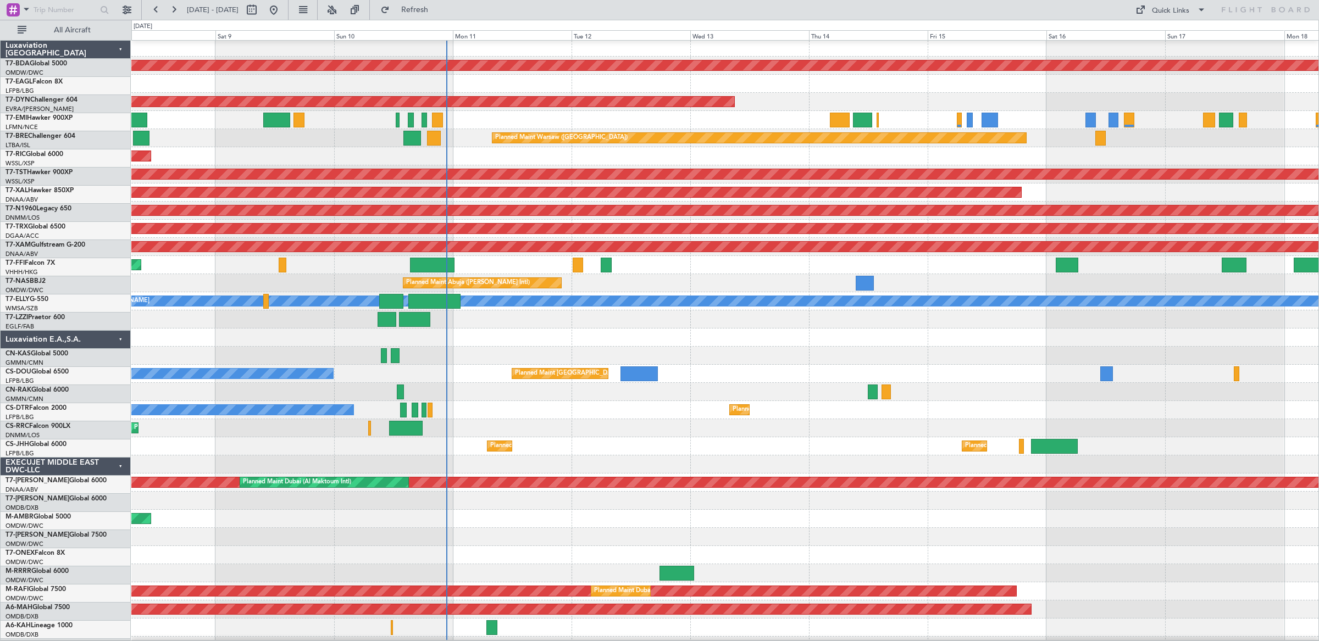
scroll to position [3, 0]
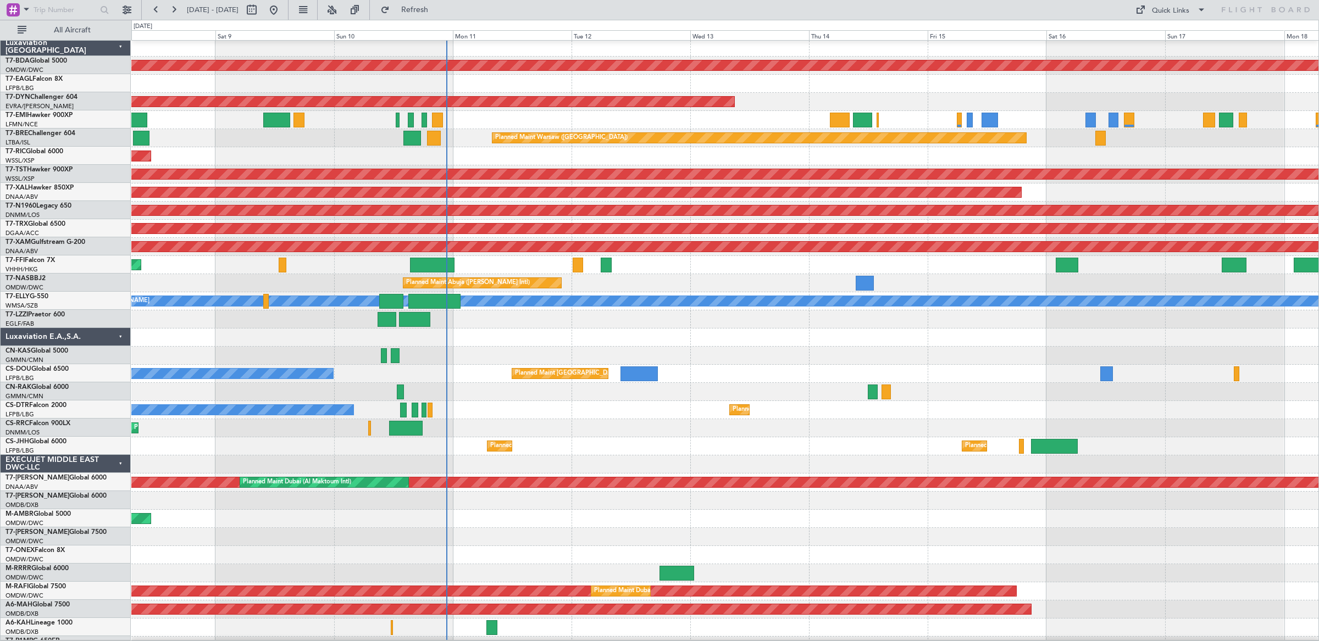
click at [508, 380] on div "Planned Maint [GEOGRAPHIC_DATA] ([GEOGRAPHIC_DATA]) No Crew Planned Maint" at bounding box center [724, 374] width 1187 height 18
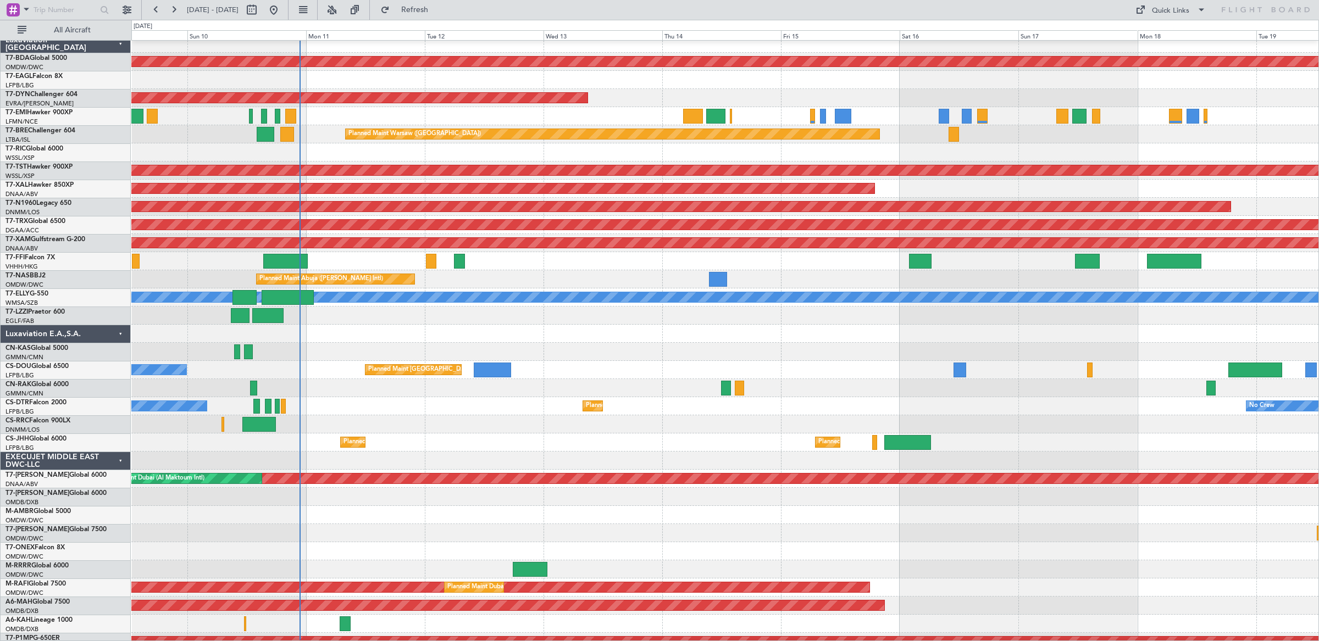
scroll to position [0, 0]
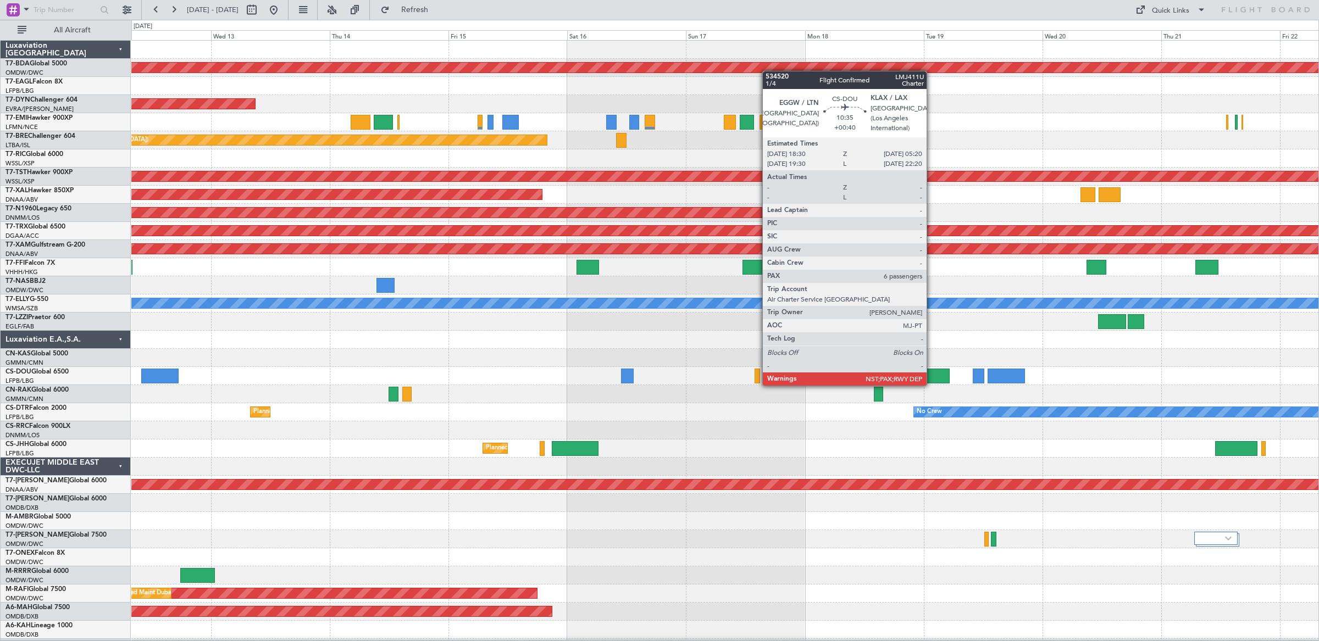
click at [932, 376] on div at bounding box center [923, 376] width 54 height 15
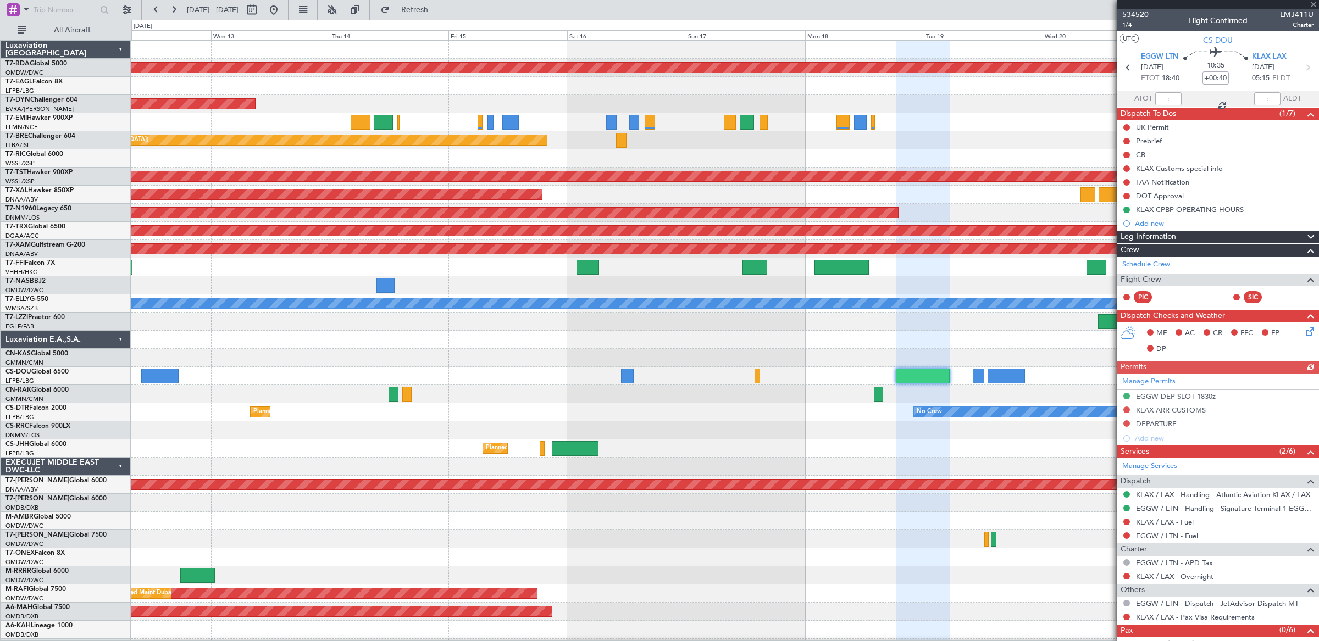
scroll to position [29, 0]
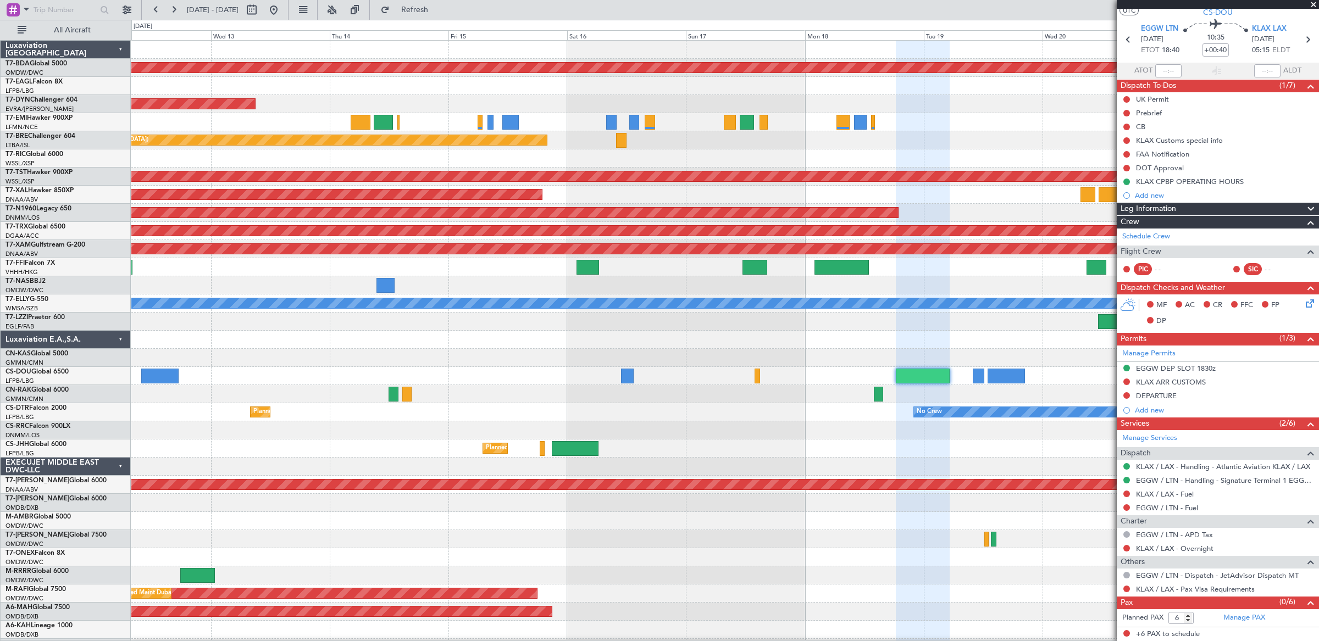
click at [1314, 5] on span at bounding box center [1313, 5] width 11 height 10
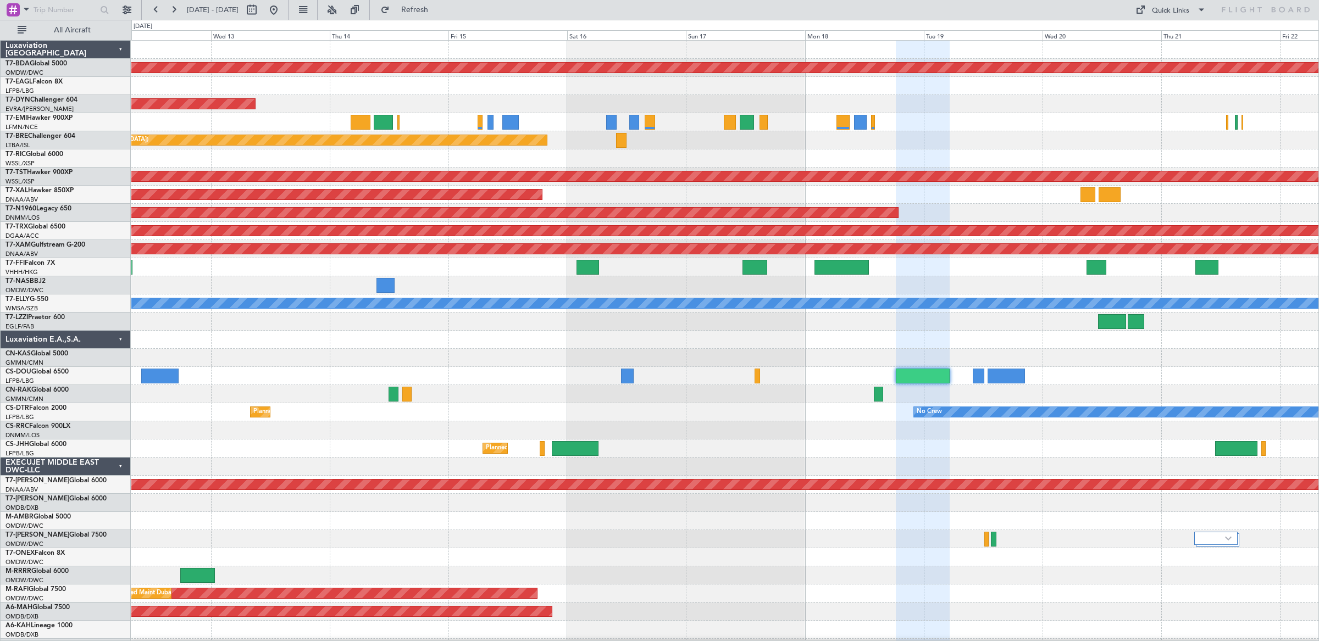
type input "0"
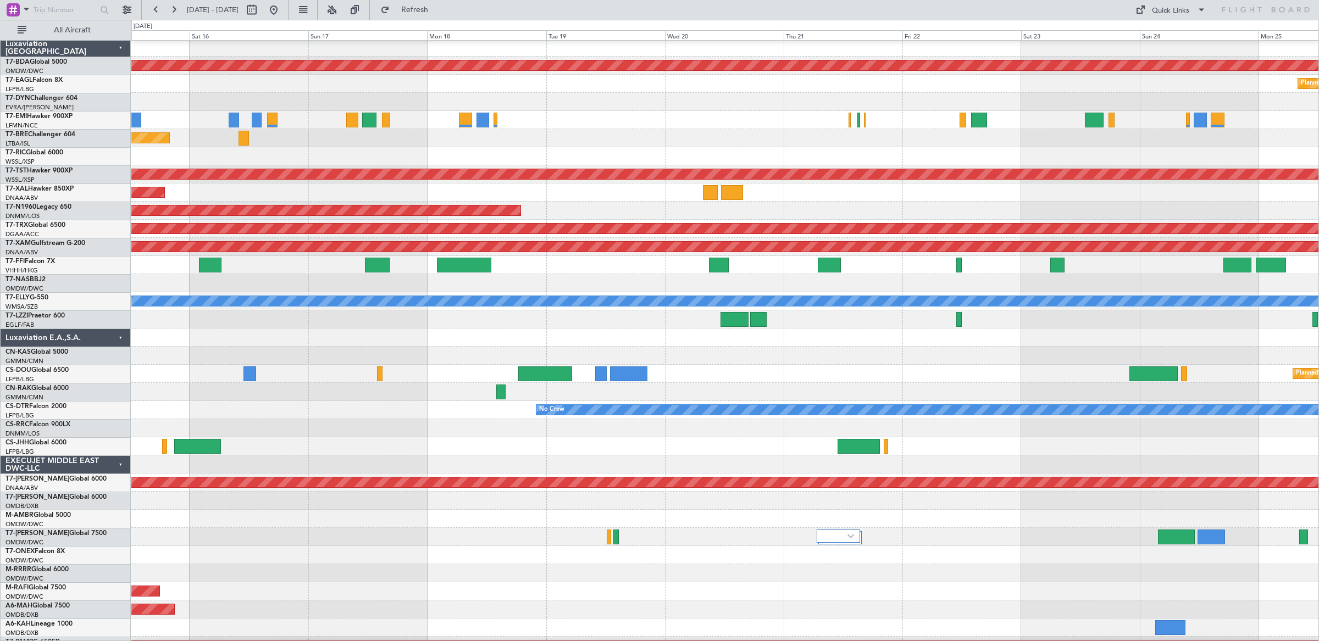
click at [698, 381] on div "Planned Maint [GEOGRAPHIC_DATA] ([GEOGRAPHIC_DATA])" at bounding box center [724, 374] width 1187 height 18
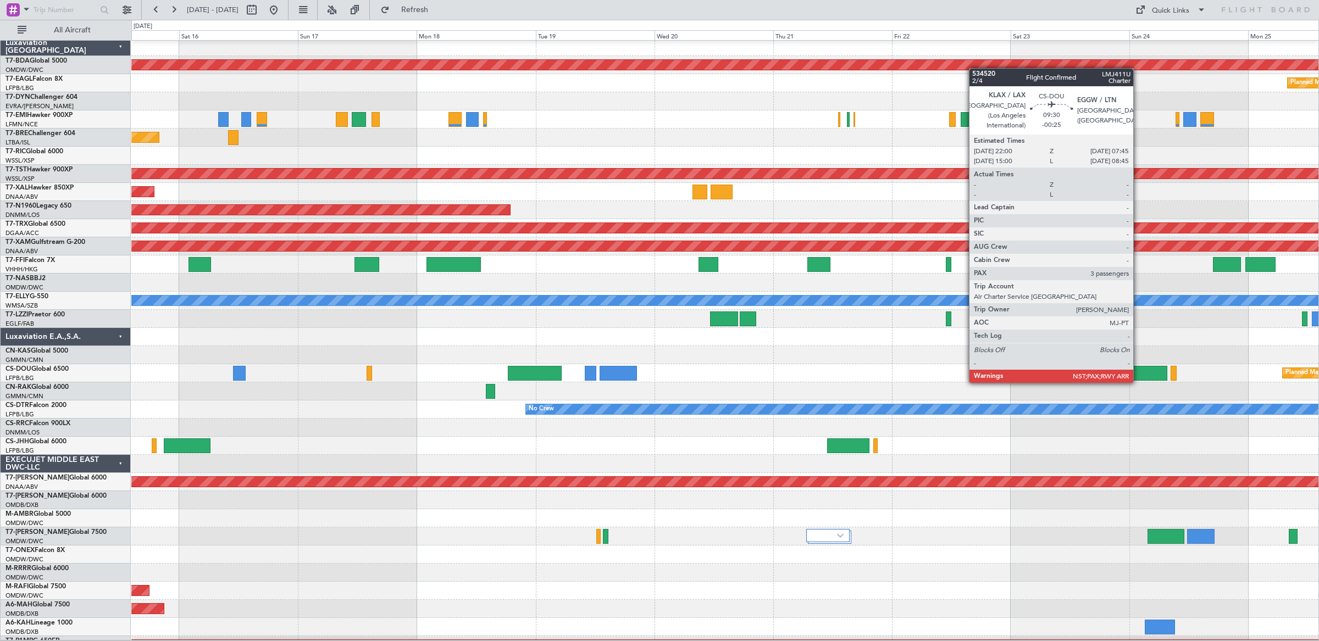
click at [1138, 373] on div at bounding box center [1143, 373] width 48 height 15
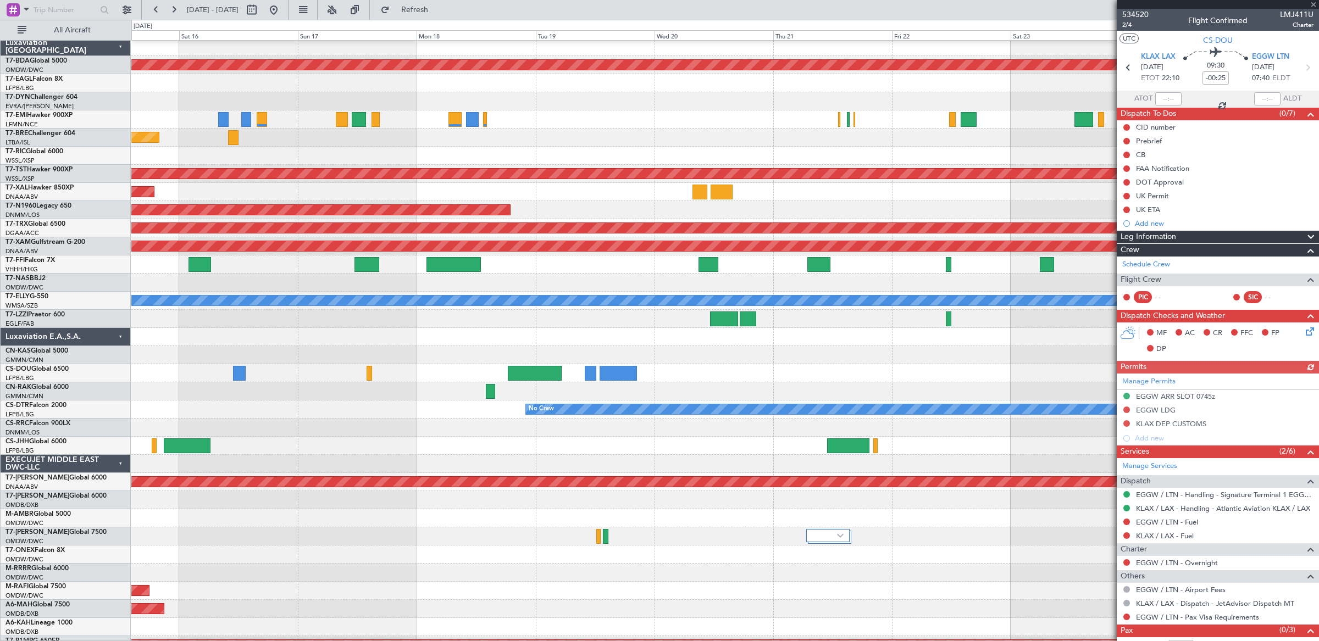
scroll to position [29, 0]
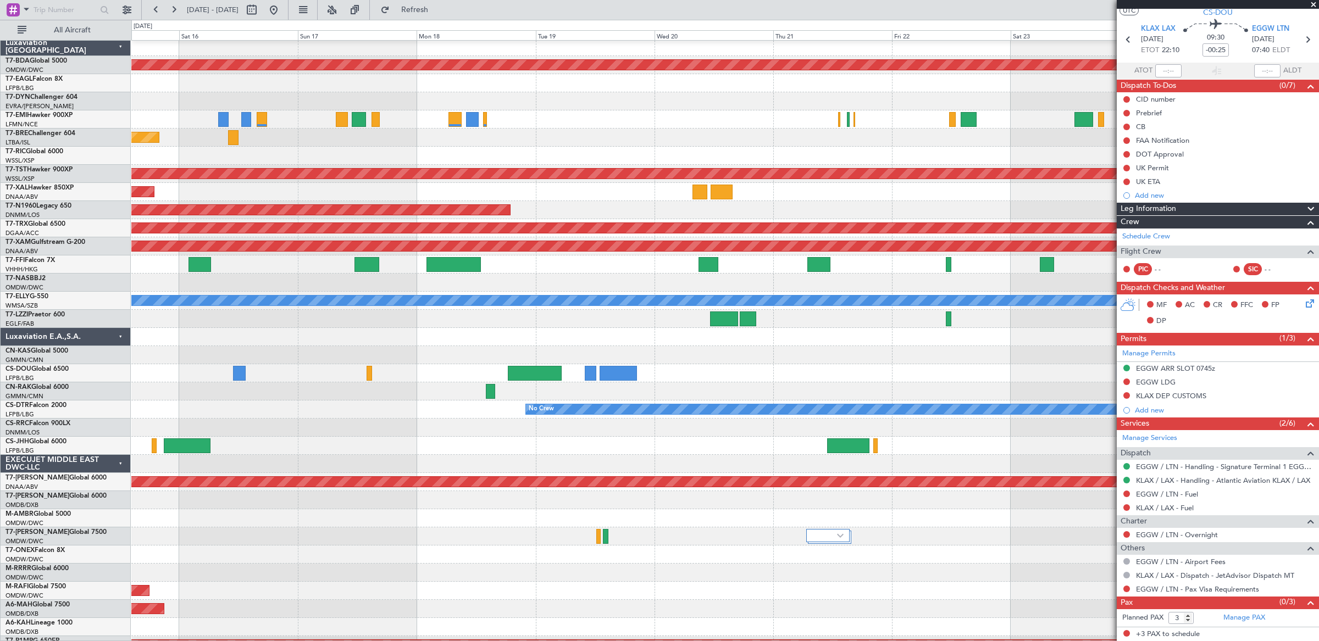
click at [1316, 4] on span at bounding box center [1313, 5] width 11 height 10
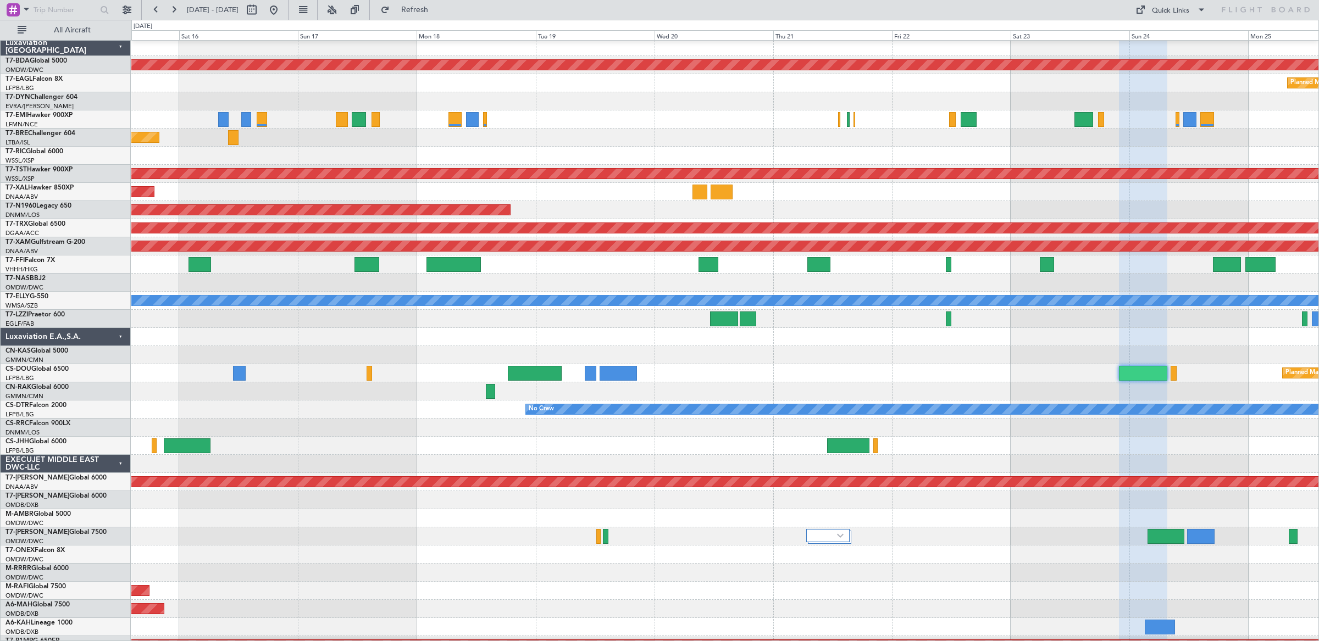
type input "0"
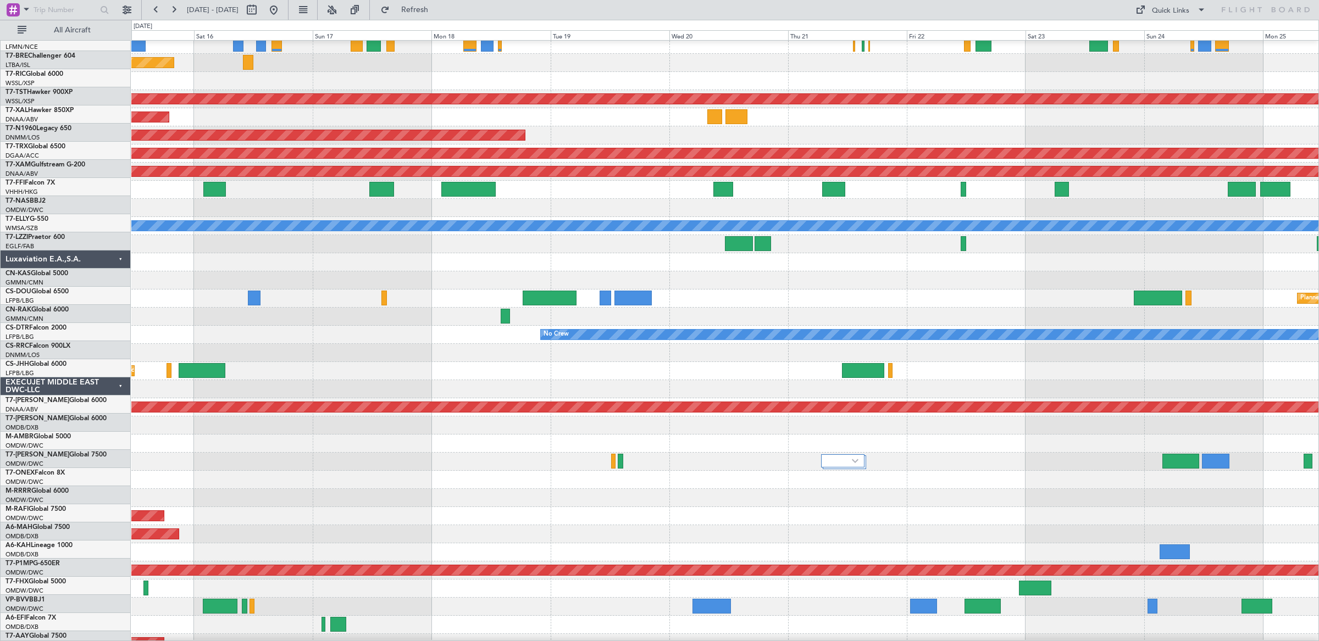
scroll to position [76, 0]
